Goal: Check status: Check status

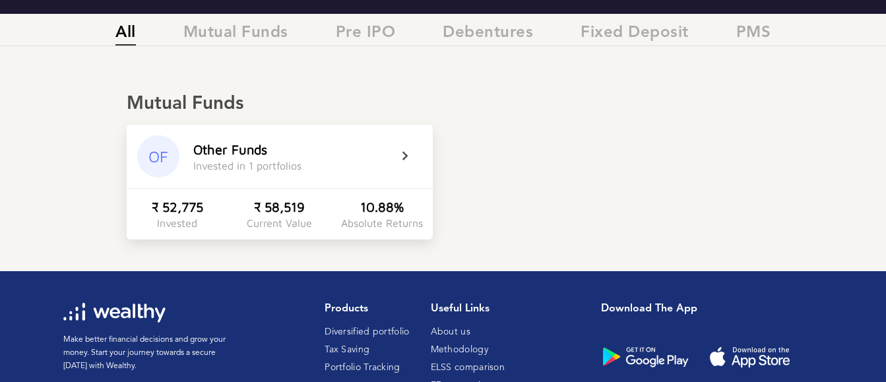
scroll to position [269, 0]
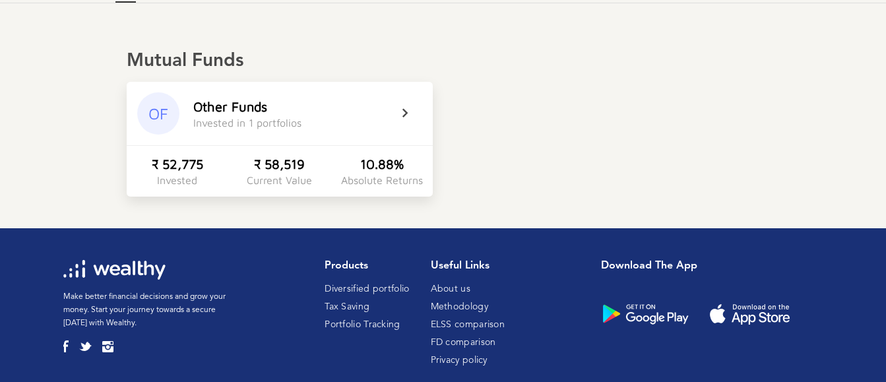
click at [390, 118] on div "OF Other Funds Invested in 1 portfolios" at bounding box center [280, 113] width 306 height 63
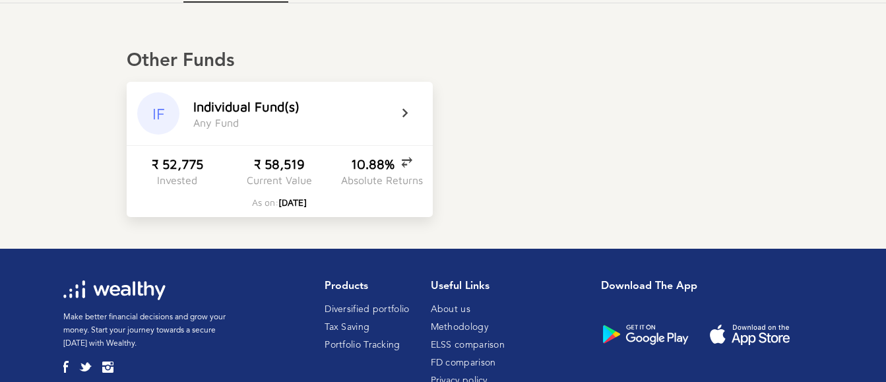
click at [163, 105] on div "IF" at bounding box center [158, 113] width 42 height 42
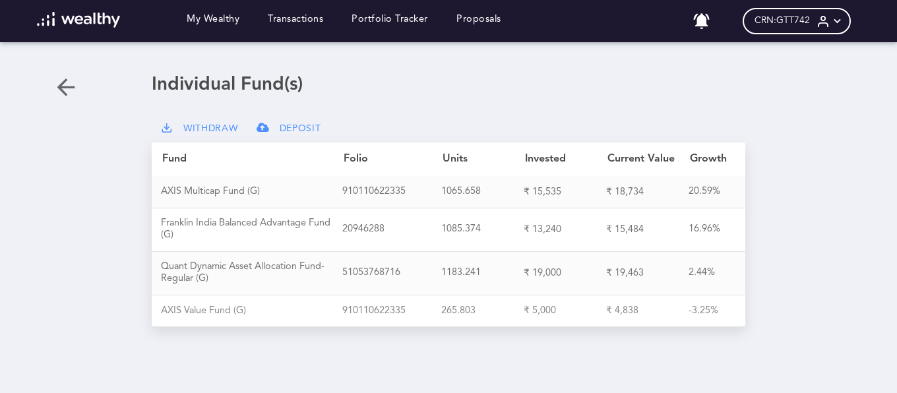
click at [233, 314] on div "A X I S V a l u e F u n d ( G )" at bounding box center [251, 311] width 181 height 12
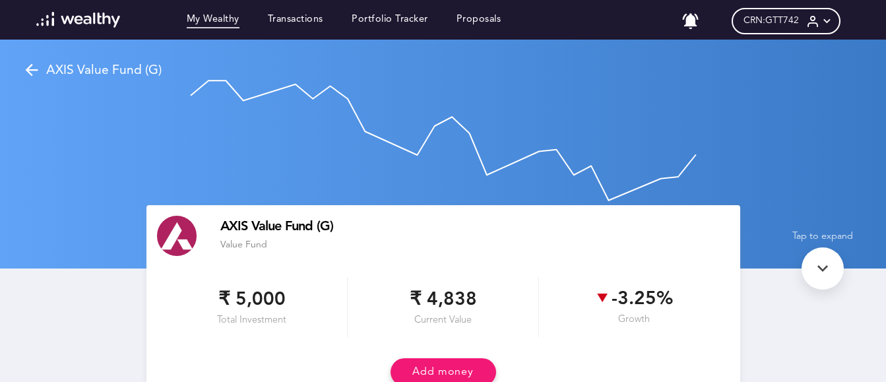
click at [207, 20] on link "My Wealthy" at bounding box center [213, 21] width 53 height 15
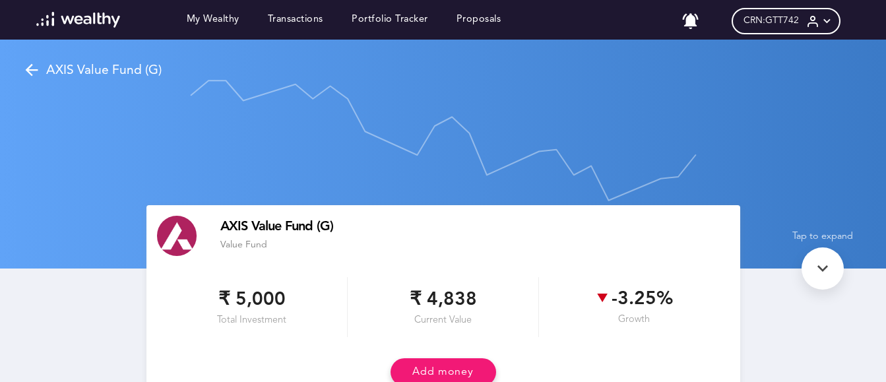
click at [808, 269] on div at bounding box center [822, 268] width 42 height 42
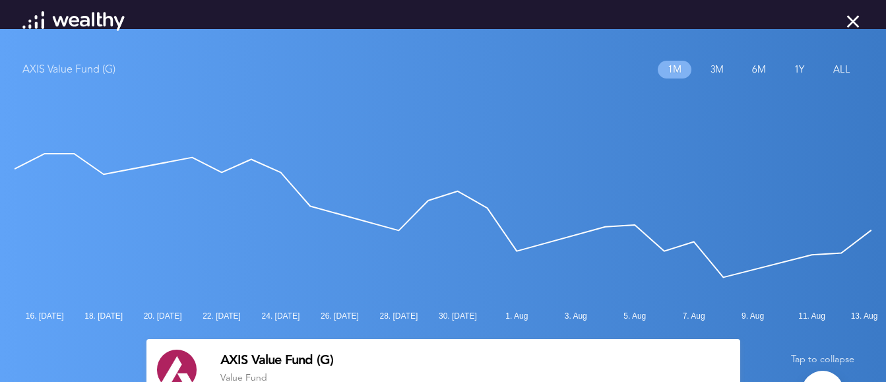
click at [851, 17] on icon at bounding box center [852, 21] width 21 height 21
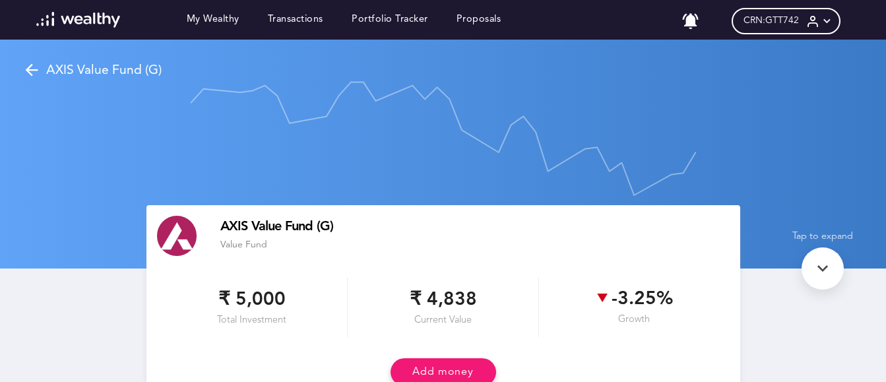
click at [816, 277] on icon at bounding box center [822, 268] width 21 height 21
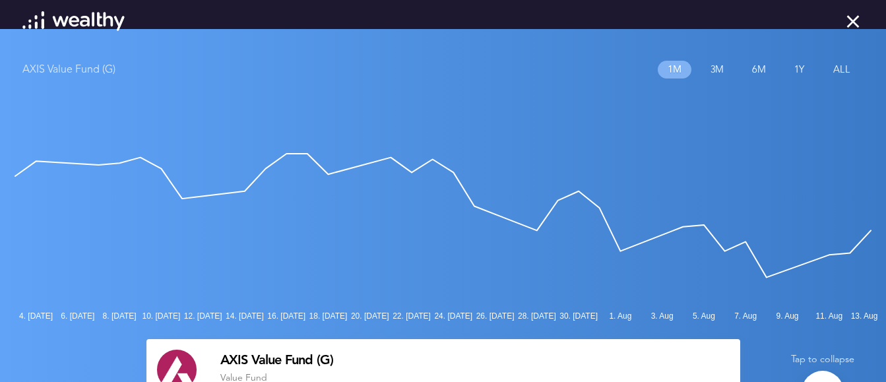
click at [712, 70] on p "3m" at bounding box center [716, 70] width 32 height 18
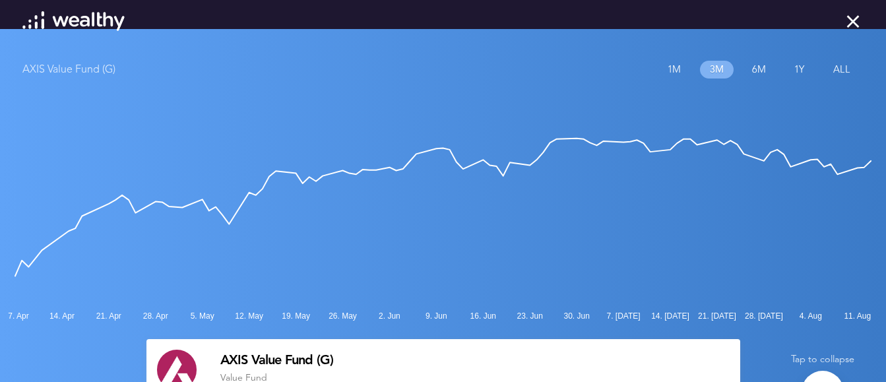
click at [758, 67] on p "6m" at bounding box center [759, 70] width 32 height 18
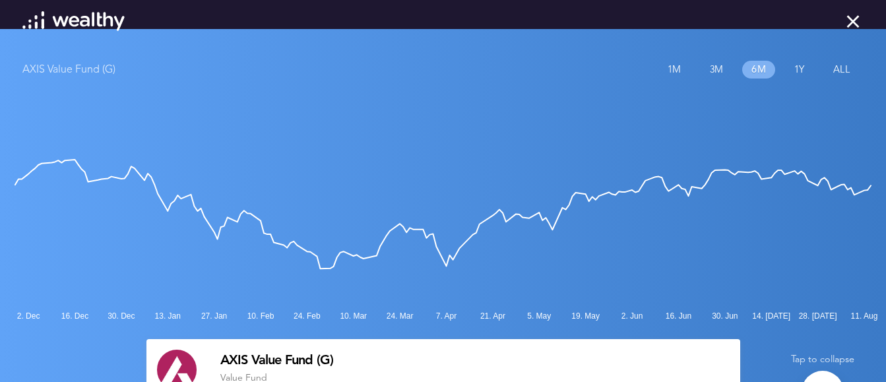
click at [801, 76] on p "1y" at bounding box center [799, 70] width 29 height 18
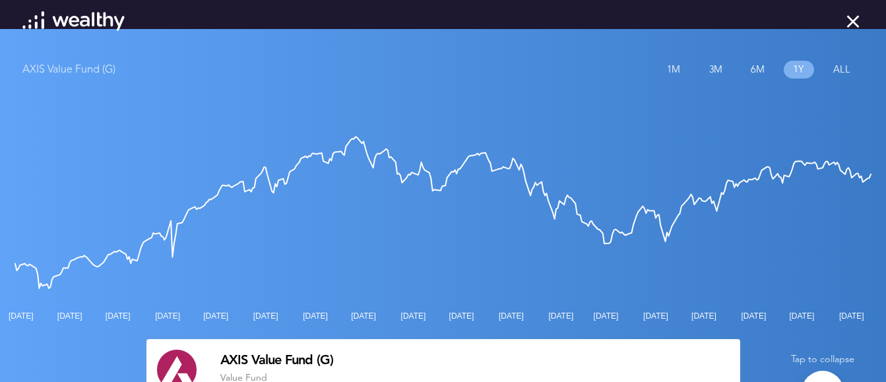
click at [843, 72] on p "All" at bounding box center [842, 70] width 36 height 18
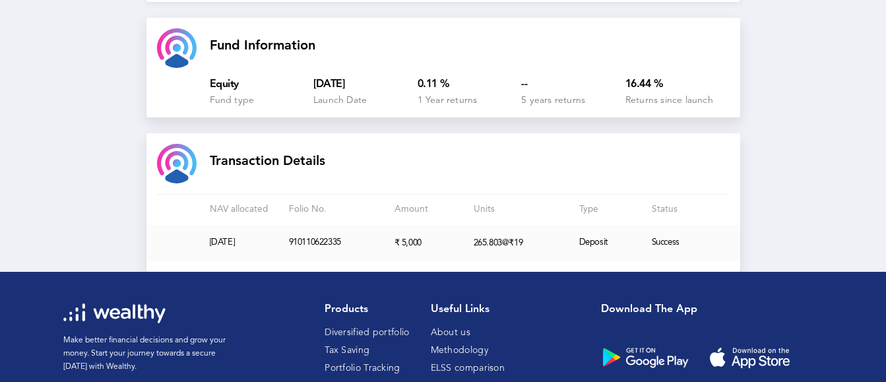
scroll to position [621, 0]
